Goal: Browse casually: Explore the website without a specific task or goal

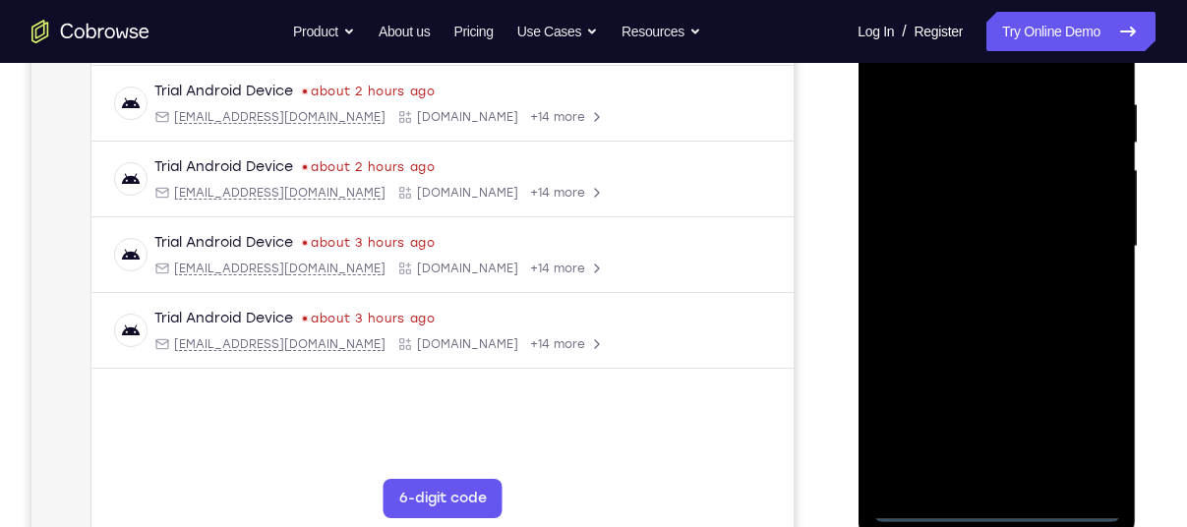
click at [1002, 505] on div at bounding box center [996, 246] width 248 height 551
click at [1091, 426] on div at bounding box center [996, 246] width 248 height 551
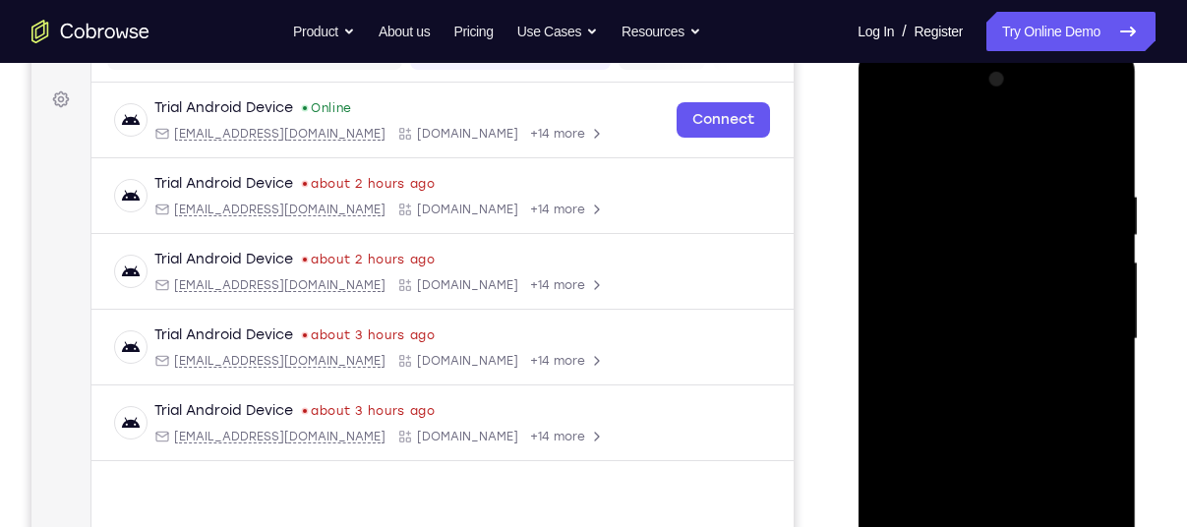
scroll to position [292, 0]
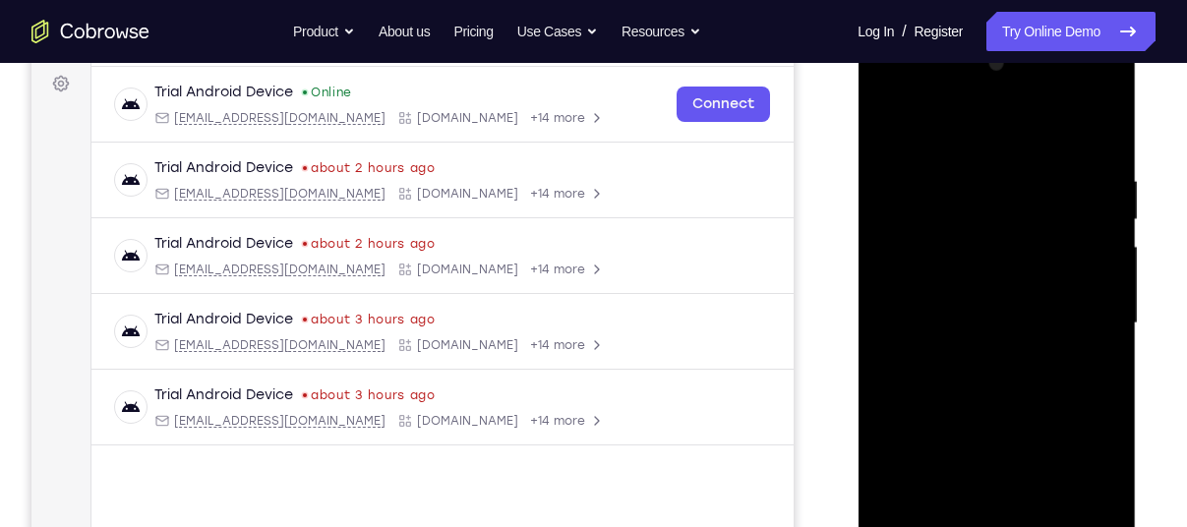
click at [982, 129] on div at bounding box center [996, 323] width 248 height 551
click at [1079, 332] on div at bounding box center [996, 323] width 248 height 551
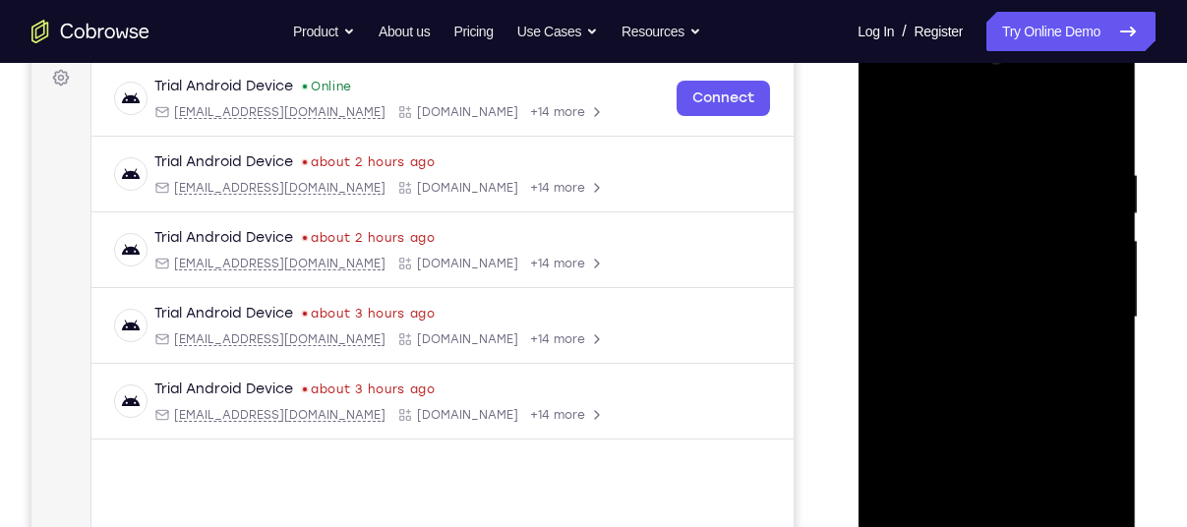
click at [968, 354] on div at bounding box center [996, 317] width 248 height 551
click at [968, 303] on div at bounding box center [996, 317] width 248 height 551
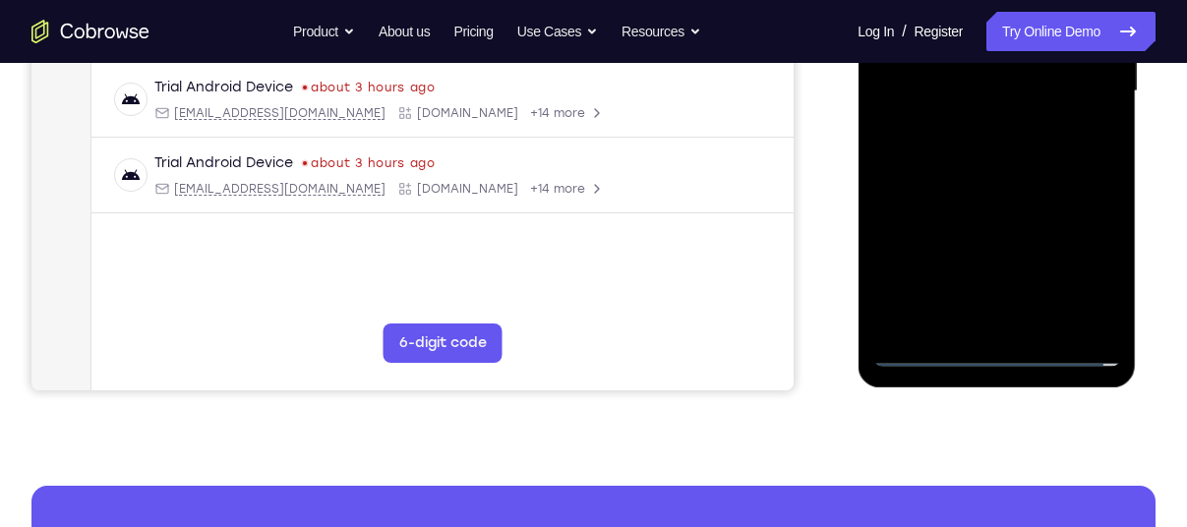
scroll to position [527, 0]
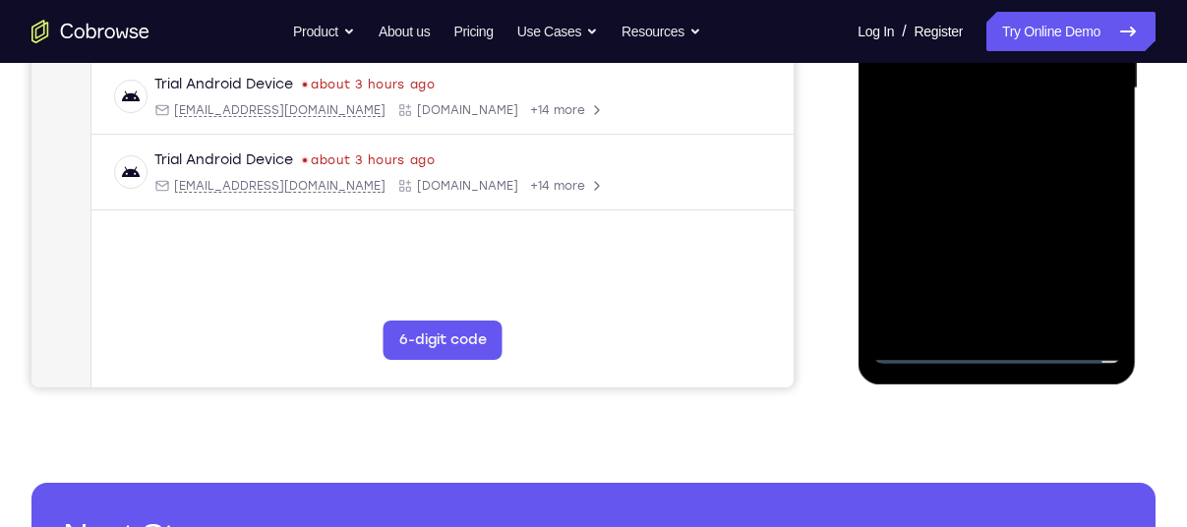
click at [922, 341] on div at bounding box center [996, 88] width 248 height 551
click at [927, 348] on div at bounding box center [996, 88] width 248 height 551
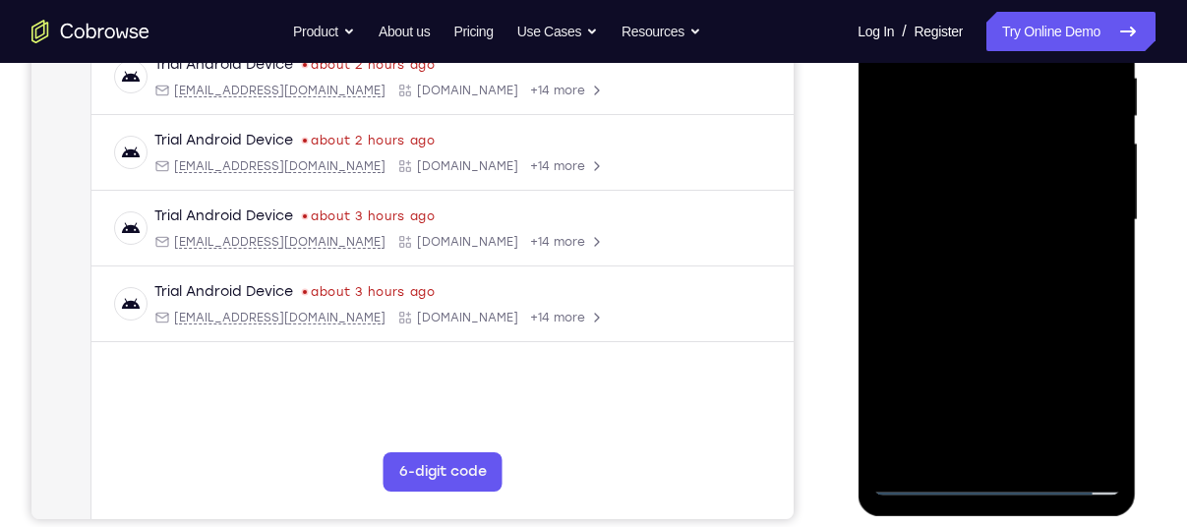
scroll to position [410, 0]
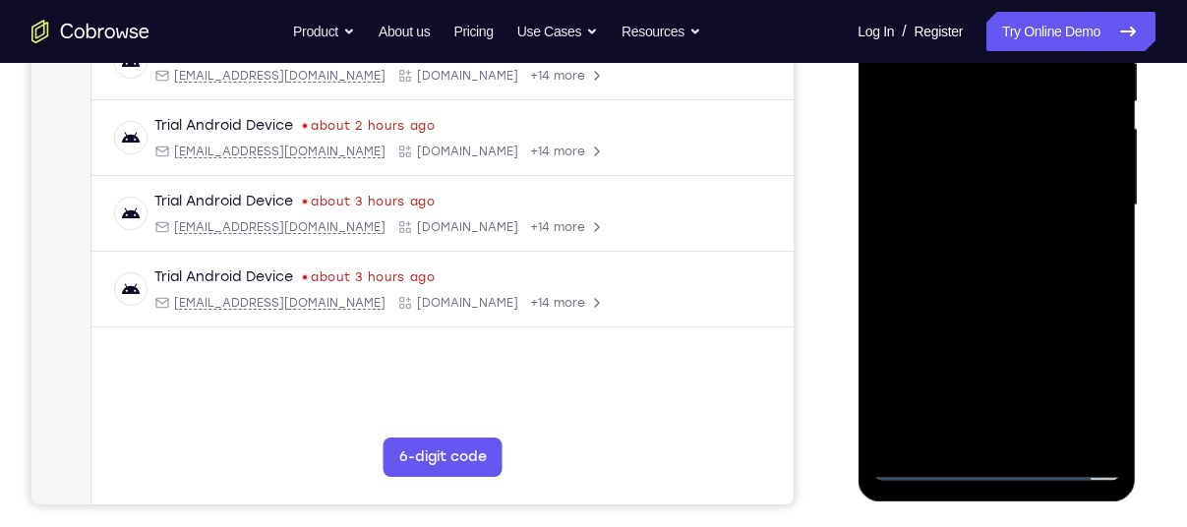
click at [929, 474] on div at bounding box center [996, 205] width 248 height 551
click at [932, 470] on div at bounding box center [996, 205] width 248 height 551
click at [967, 147] on div at bounding box center [996, 205] width 248 height 551
click at [970, 205] on div at bounding box center [996, 205] width 248 height 551
click at [974, 178] on div at bounding box center [996, 205] width 248 height 551
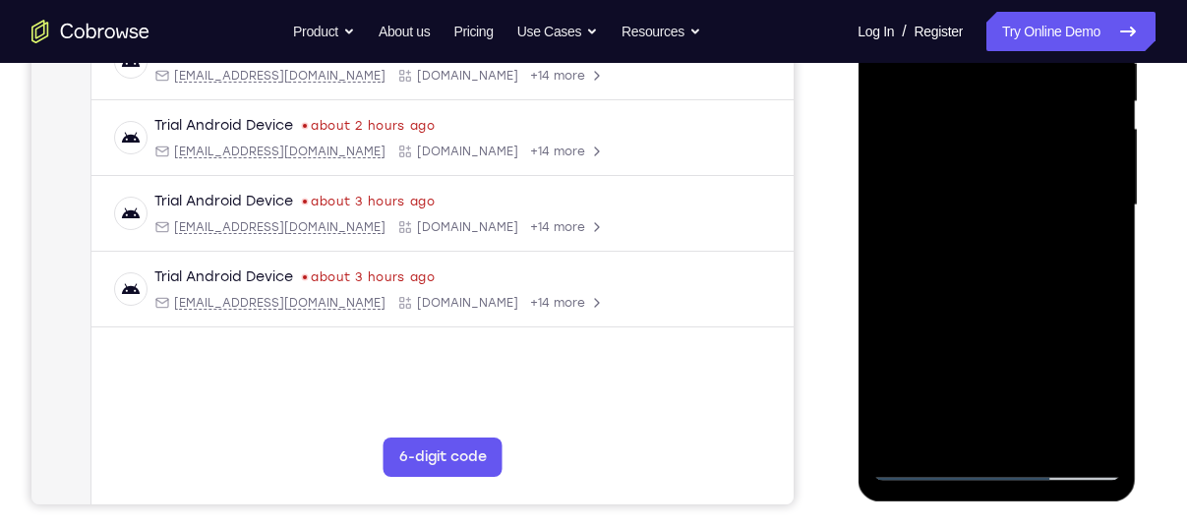
click at [972, 235] on div at bounding box center [996, 205] width 248 height 551
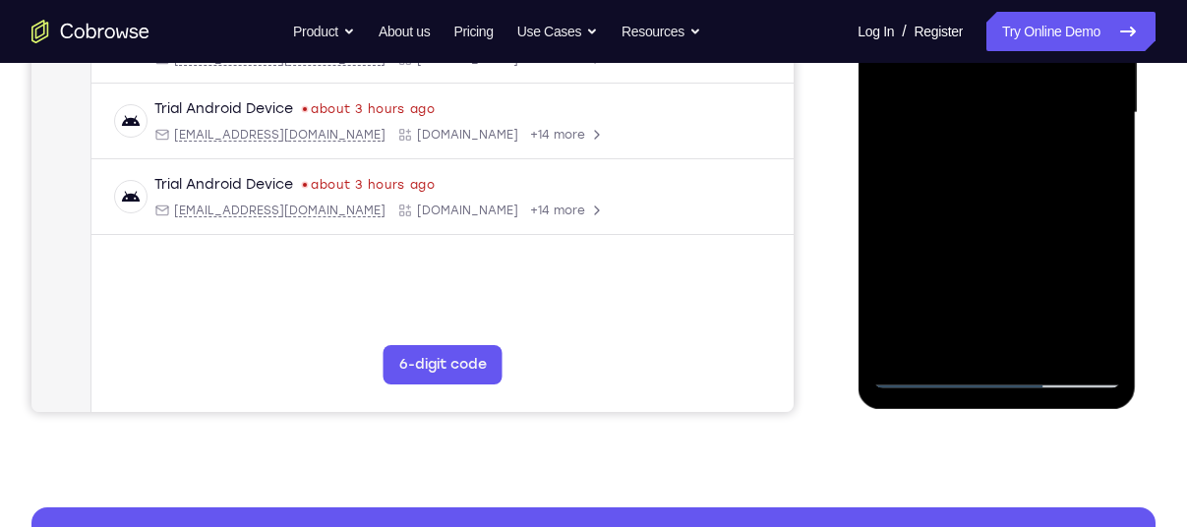
scroll to position [505, 0]
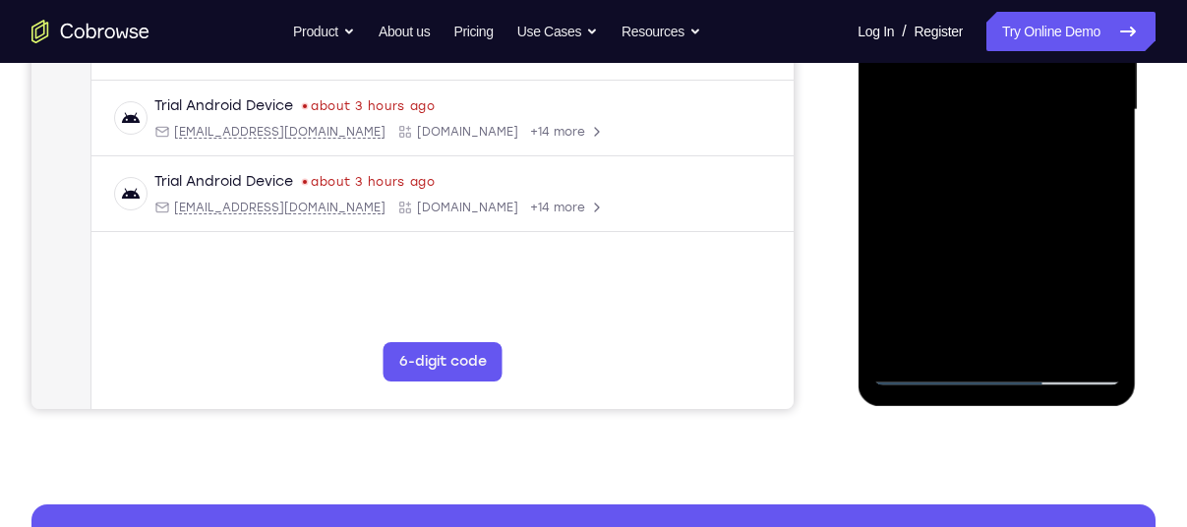
click at [926, 371] on div at bounding box center [996, 110] width 248 height 551
click at [996, 201] on div at bounding box center [996, 110] width 248 height 551
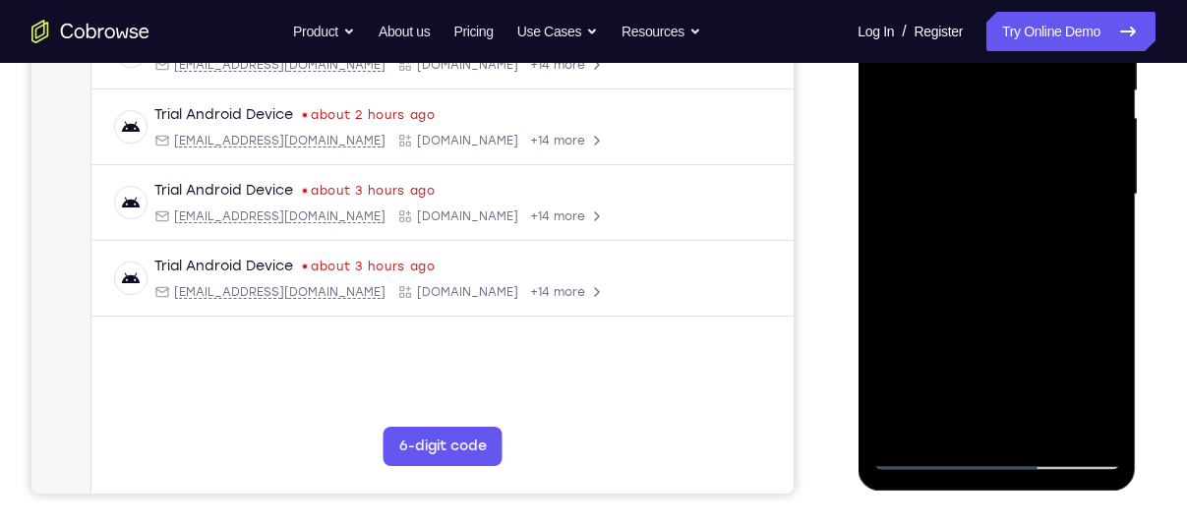
scroll to position [416, 0]
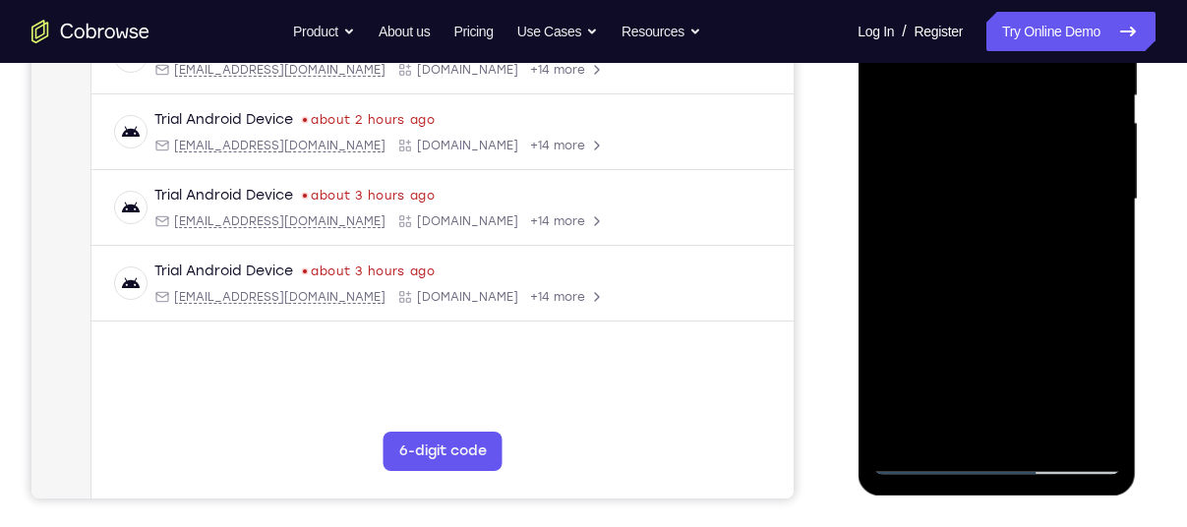
click at [948, 293] on div at bounding box center [996, 199] width 248 height 551
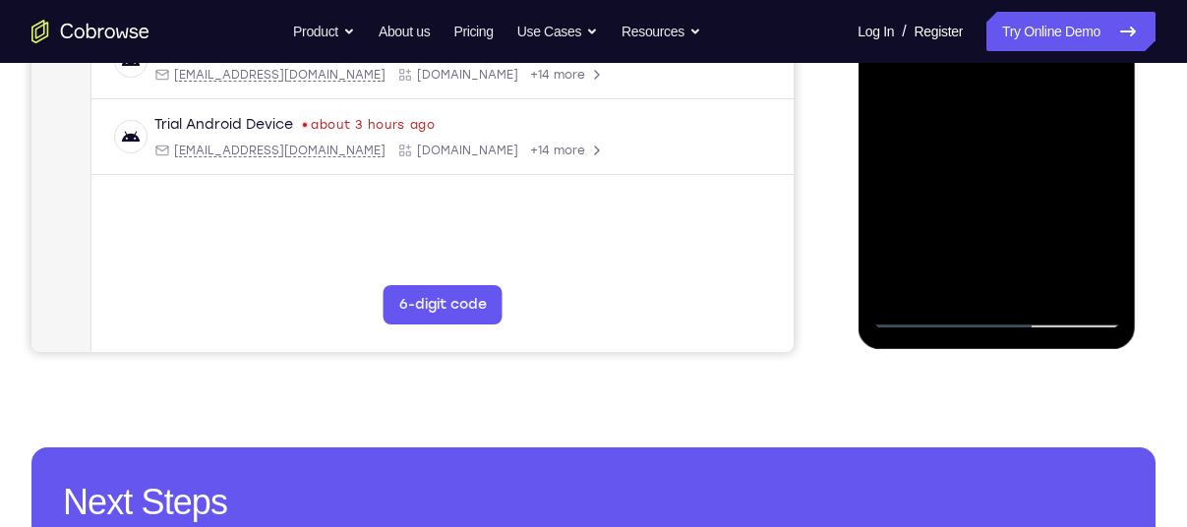
scroll to position [564, 0]
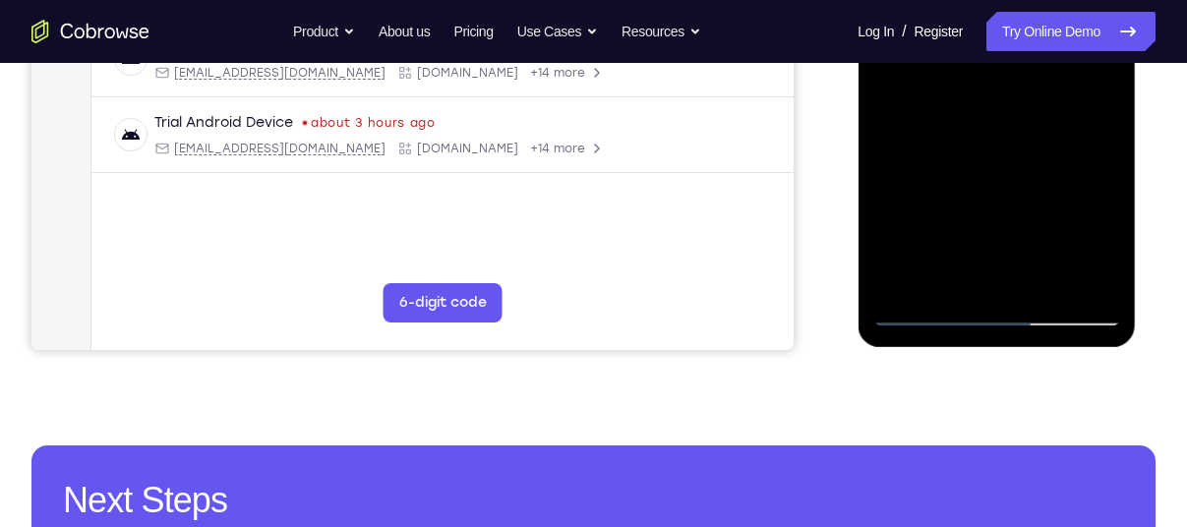
click at [923, 318] on div at bounding box center [996, 51] width 248 height 551
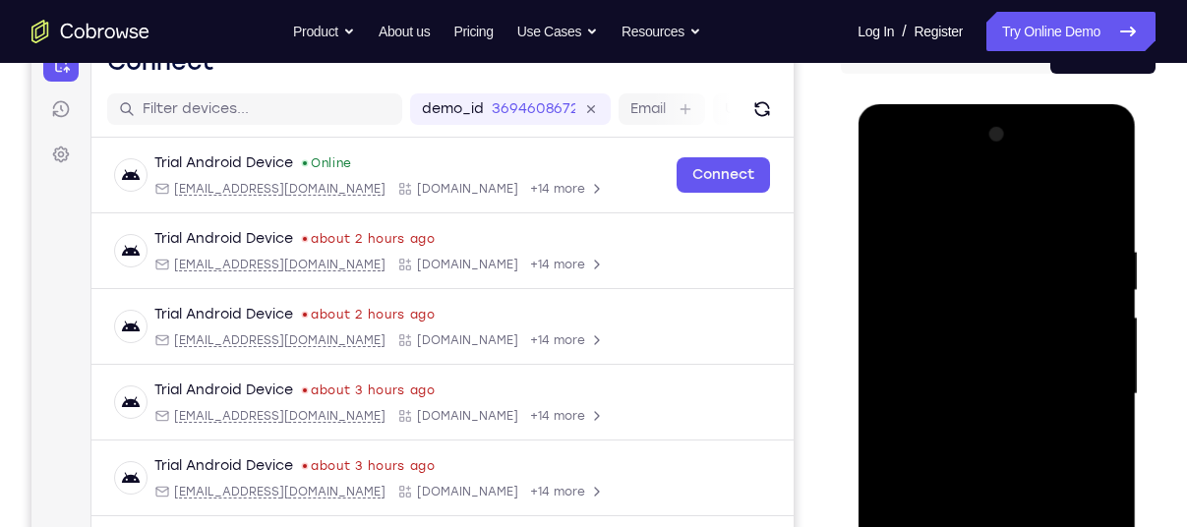
scroll to position [215, 0]
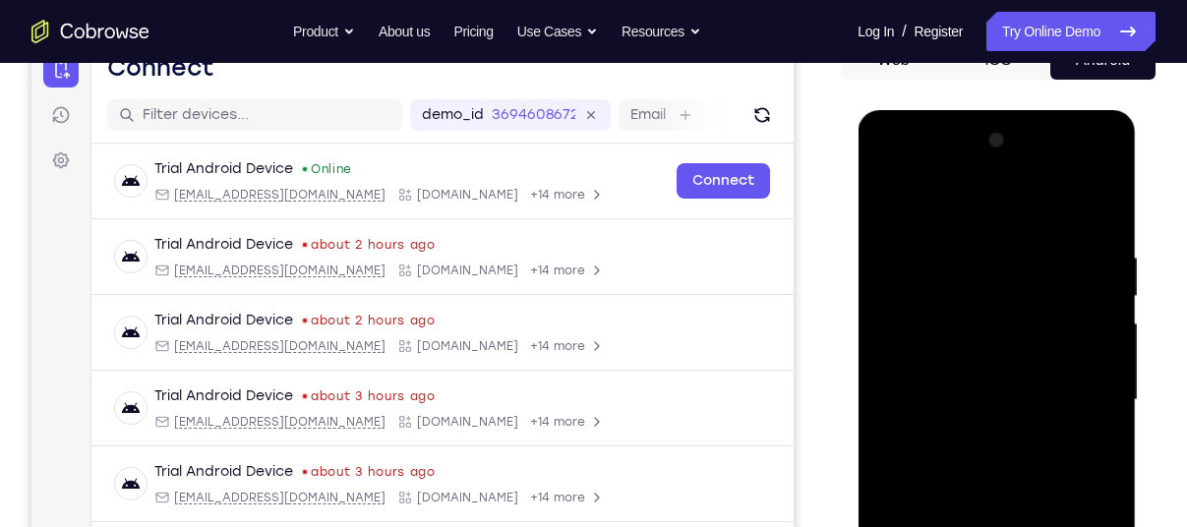
click at [1090, 173] on div at bounding box center [996, 400] width 248 height 551
click at [1008, 214] on div at bounding box center [996, 400] width 248 height 551
click at [959, 340] on div at bounding box center [996, 400] width 248 height 551
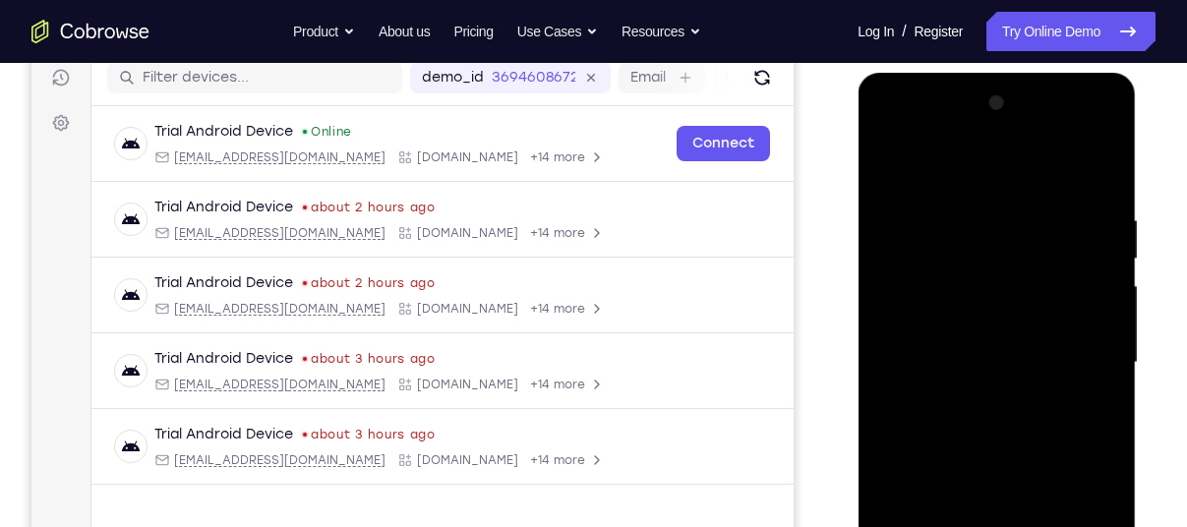
scroll to position [269, 0]
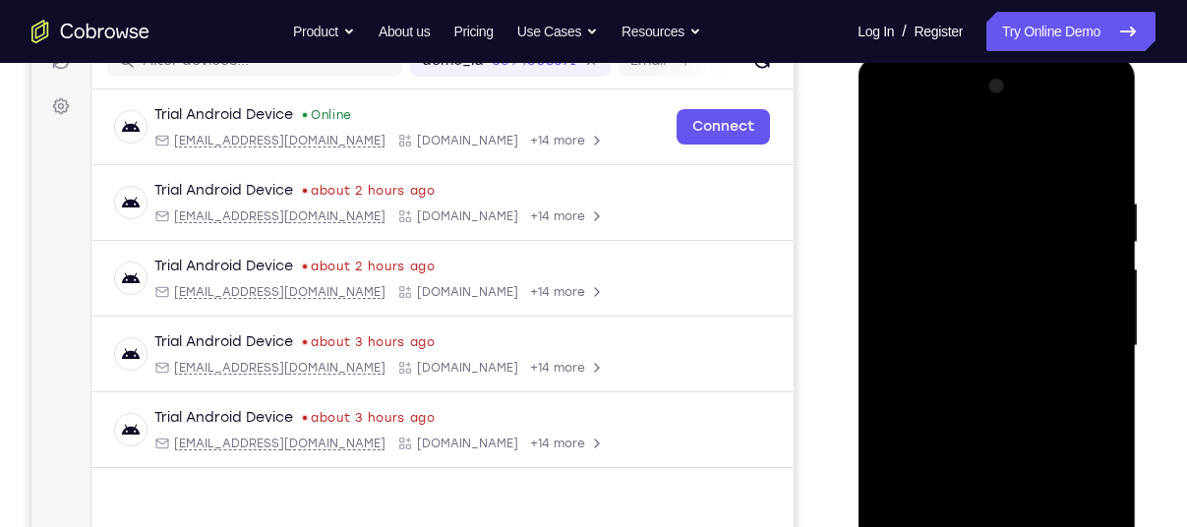
click at [939, 306] on div at bounding box center [996, 346] width 248 height 551
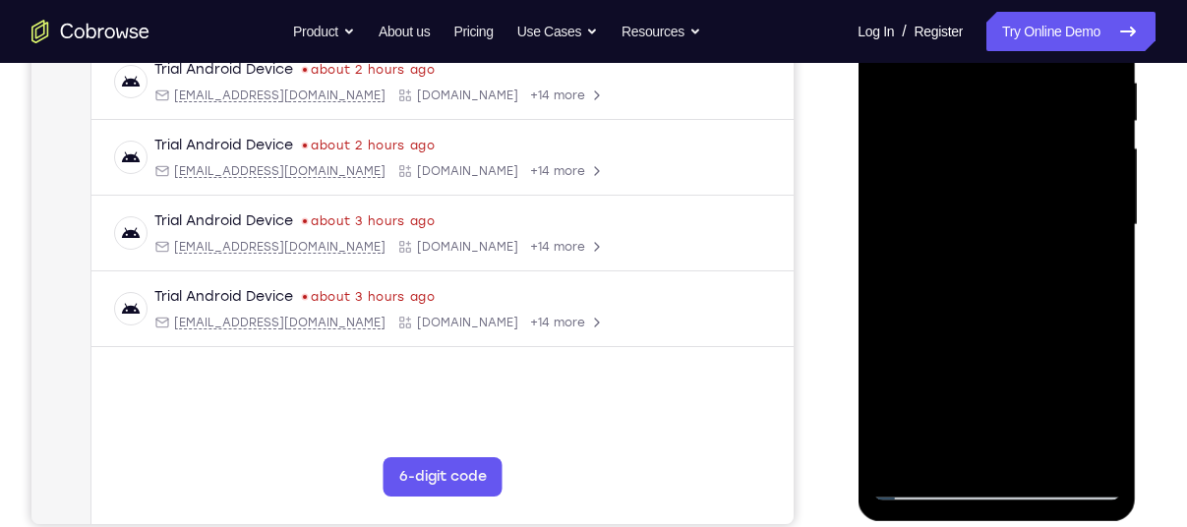
scroll to position [391, 0]
click at [924, 482] on div at bounding box center [996, 224] width 248 height 551
click at [925, 486] on div at bounding box center [996, 224] width 248 height 551
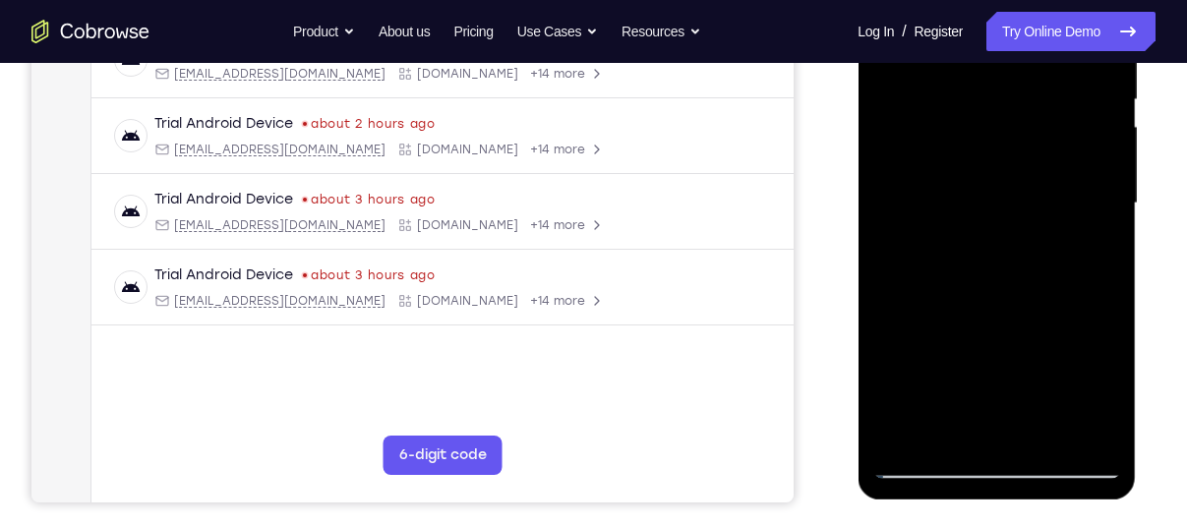
scroll to position [431, 0]
